Goal: Information Seeking & Learning: Check status

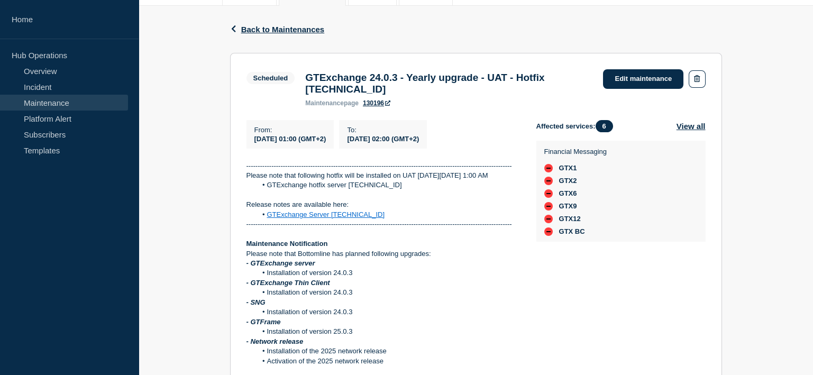
scroll to position [9, 0]
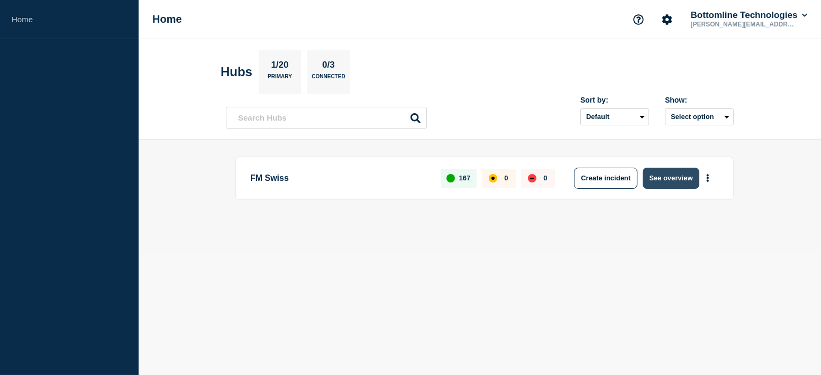
click at [664, 176] on button "See overview" at bounding box center [671, 178] width 56 height 21
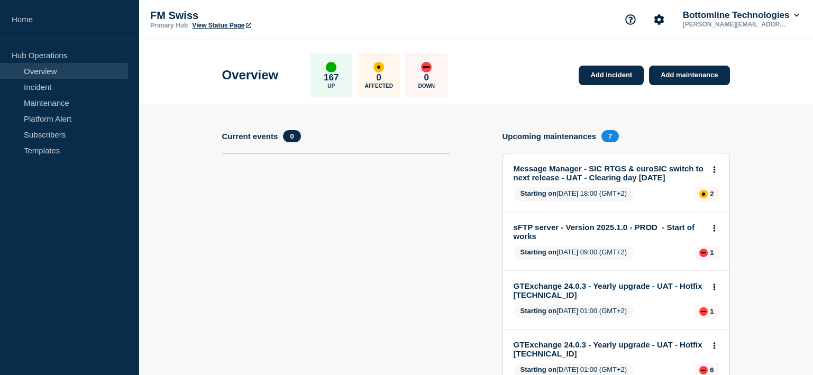
click at [571, 284] on link "GTExchange 24.0.3 - Yearly upgrade - UAT - Hotfix [TECHNICAL_ID]" at bounding box center [609, 290] width 191 height 18
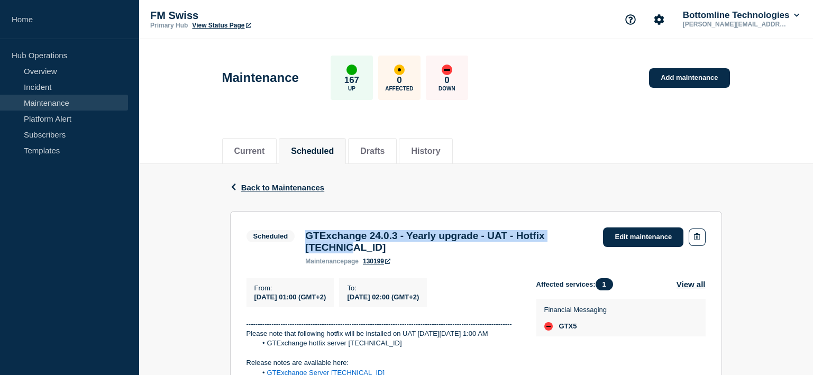
drag, startPoint x: 306, startPoint y: 237, endPoint x: 356, endPoint y: 257, distance: 53.4
click at [356, 253] on h3 "GTExchange 24.0.3 - Yearly upgrade - UAT - Hotfix [TECHNICAL_ID]" at bounding box center [448, 241] width 287 height 23
copy h3 "GTExchange 24.0.3 - Yearly upgrade - UAT - Hotfix [TECHNICAL_ID]"
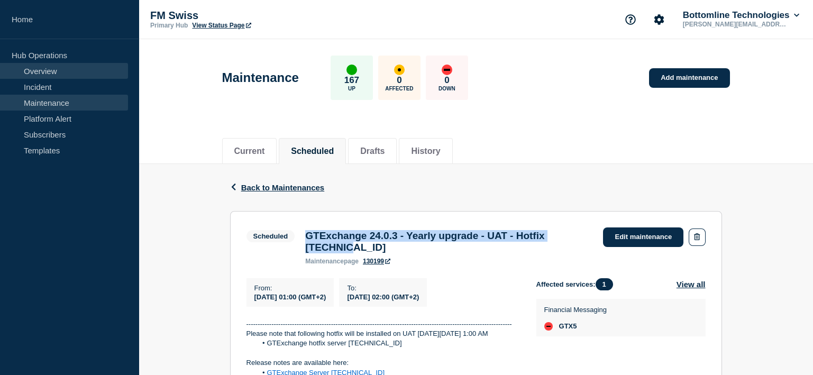
click at [45, 68] on link "Overview" at bounding box center [64, 71] width 128 height 16
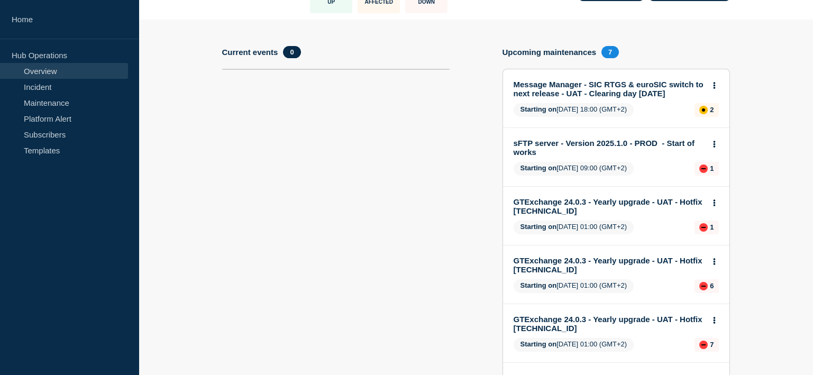
scroll to position [105, 0]
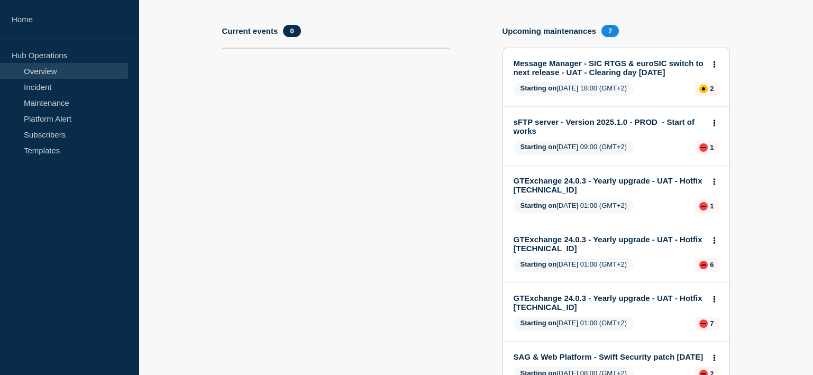
click at [581, 176] on link "GTExchange 24.0.3 - Yearly upgrade - UAT - Hotfix [TECHNICAL_ID]" at bounding box center [609, 185] width 191 height 18
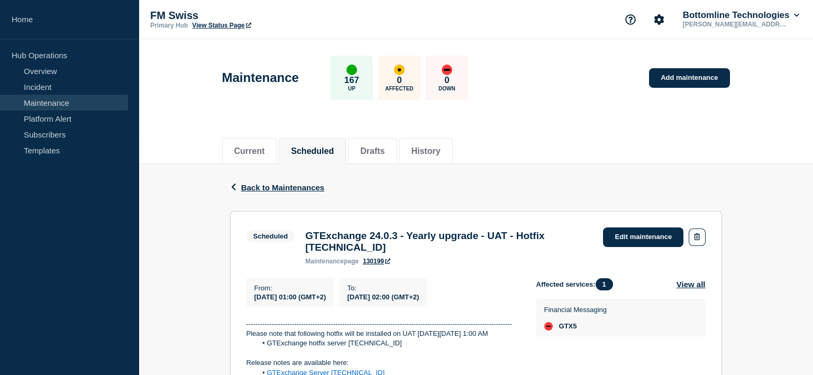
scroll to position [158, 0]
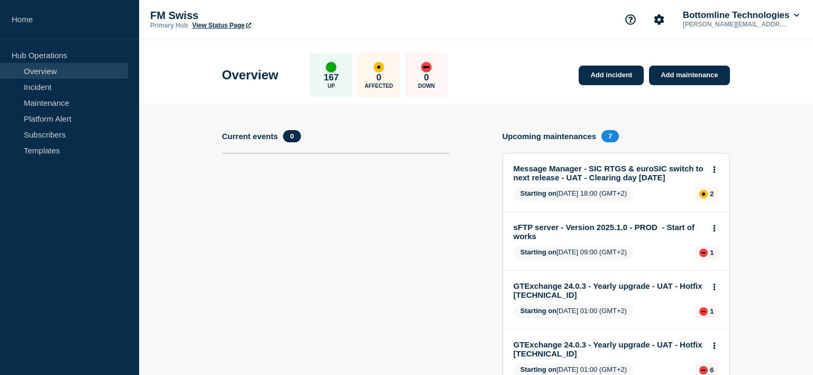
click at [589, 343] on link "GTExchange 24.0.3 - Yearly upgrade - UAT - Hotfix [TECHNICAL_ID]" at bounding box center [609, 349] width 191 height 18
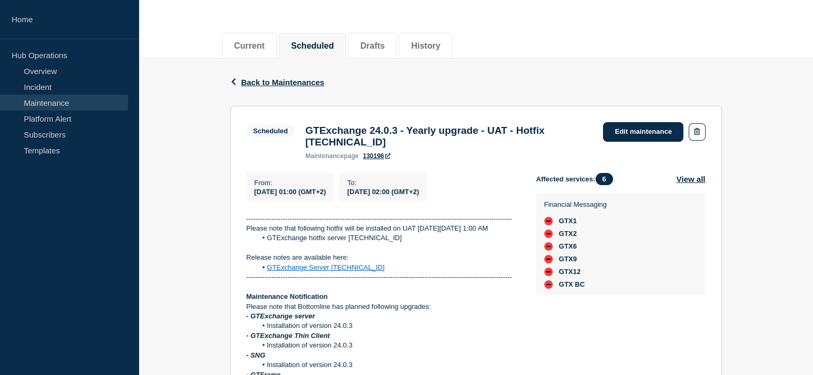
scroll to position [105, 0]
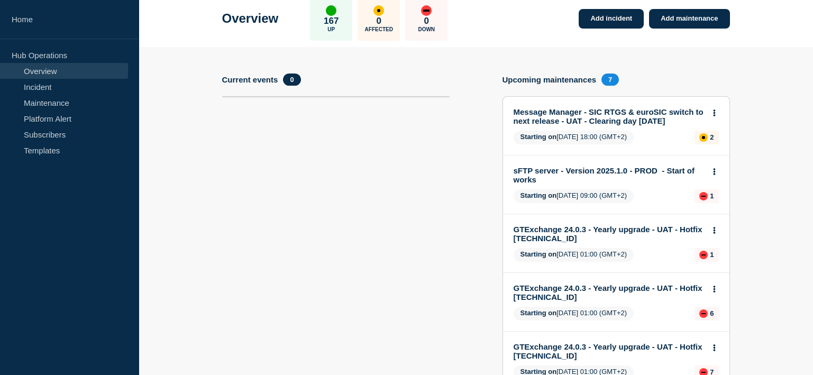
scroll to position [105, 0]
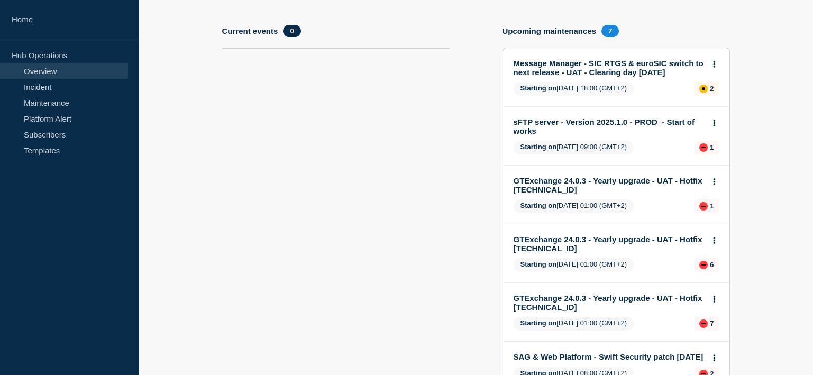
click at [609, 294] on link "GTExchange 24.0.3 - Yearly upgrade - UAT - Hotfix [TECHNICAL_ID]" at bounding box center [609, 303] width 191 height 18
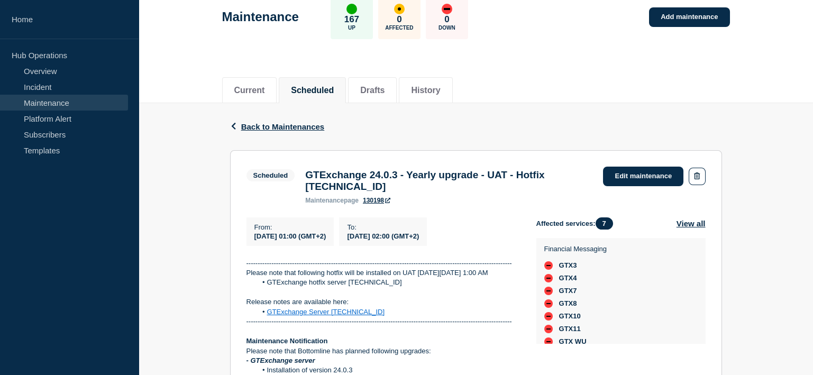
scroll to position [105, 0]
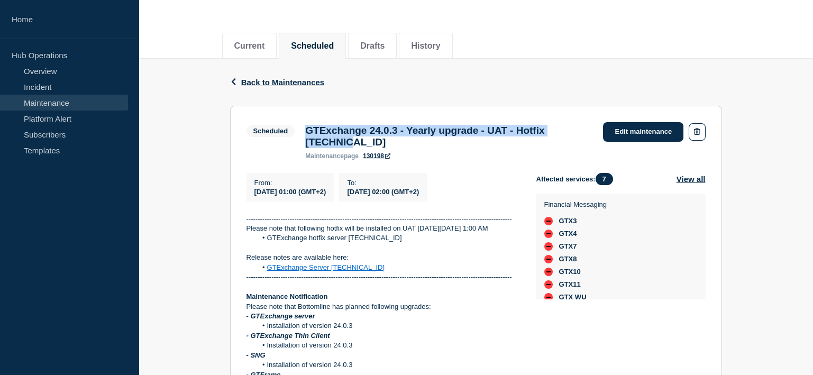
drag, startPoint x: 305, startPoint y: 133, endPoint x: 346, endPoint y: 149, distance: 44.4
click at [346, 148] on h3 "GTExchange 24.0.3 - Yearly upgrade - UAT - Hotfix [TECHNICAL_ID]" at bounding box center [448, 136] width 287 height 23
copy h3 "GTExchange 24.0.3 - Yearly upgrade - UAT - Hotfix [TECHNICAL_ID]"
